Goal: Task Accomplishment & Management: Use online tool/utility

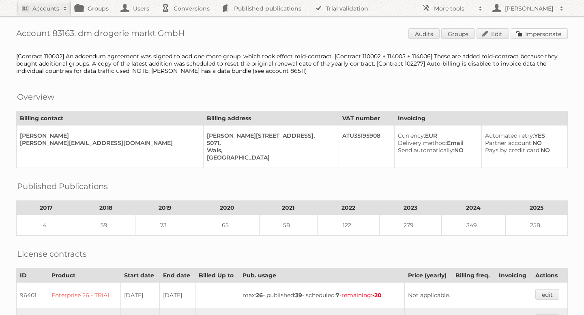
click at [551, 31] on link "Impersonate" at bounding box center [538, 33] width 57 height 11
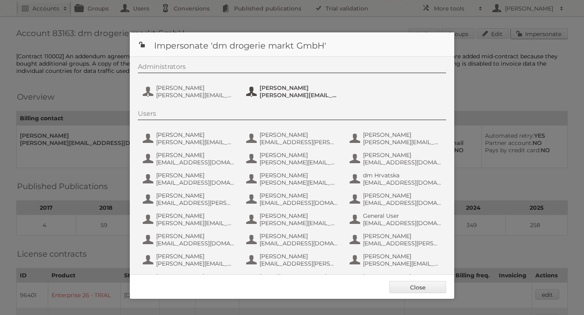
scroll to position [15, 0]
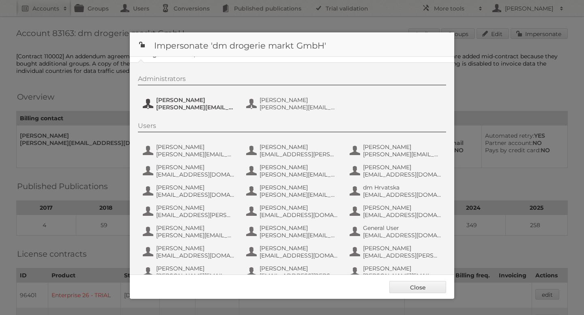
click at [174, 103] on span "[PERSON_NAME]" at bounding box center [195, 99] width 79 height 7
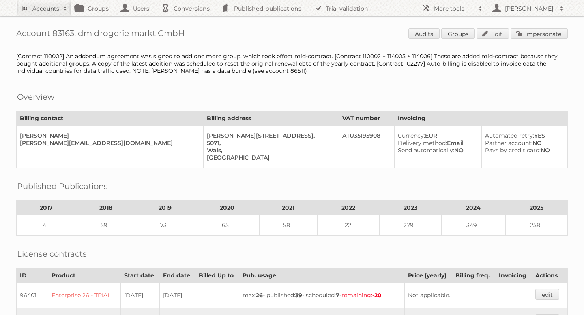
click at [54, 9] on h2 "Accounts" at bounding box center [45, 8] width 27 height 8
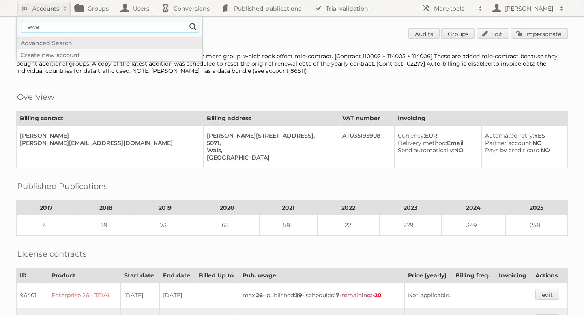
type input"] "Rewe"
click at [190, 30] on input "Search" at bounding box center [193, 27] width 12 height 12
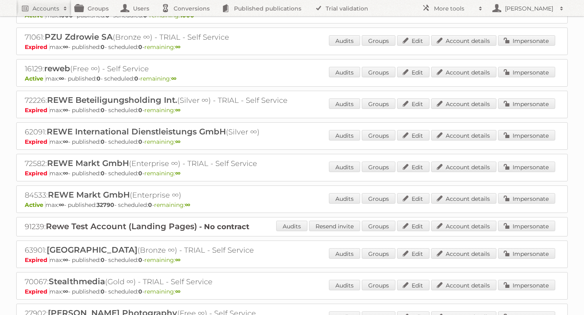
scroll to position [775, 0]
click at [518, 193] on link "Impersonate" at bounding box center [526, 198] width 57 height 11
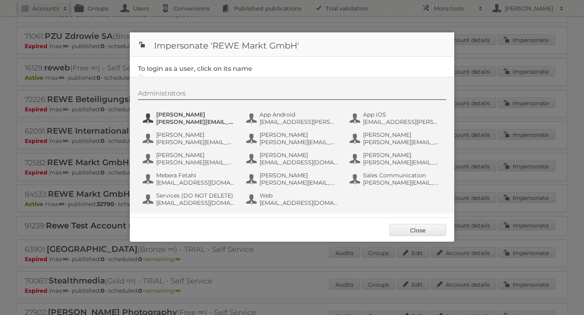
click at [204, 116] on span "[PERSON_NAME]" at bounding box center [195, 114] width 79 height 7
